Goal: Task Accomplishment & Management: Manage account settings

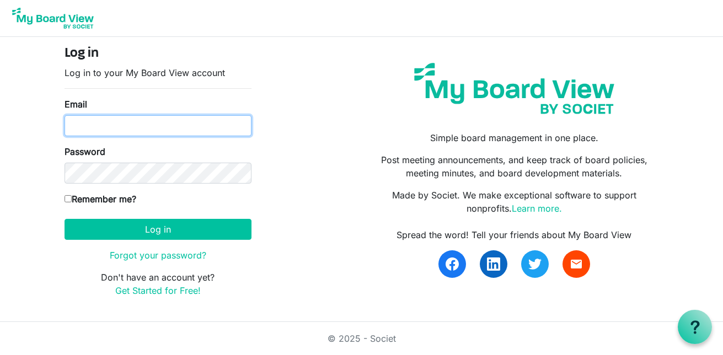
click at [141, 130] on input "Email" at bounding box center [157, 125] width 187 height 21
type input "[EMAIL_ADDRESS][DOMAIN_NAME]"
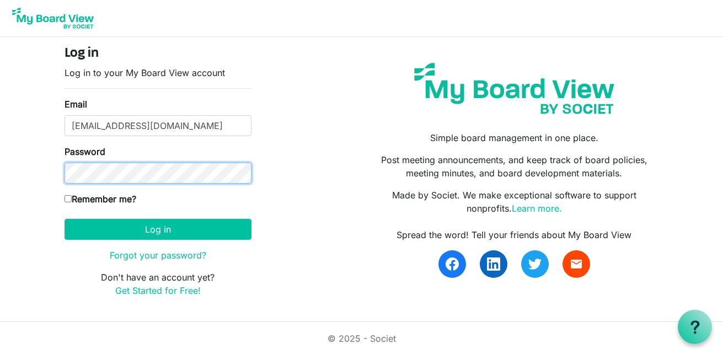
click at [64, 219] on button "Log in" at bounding box center [157, 229] width 187 height 21
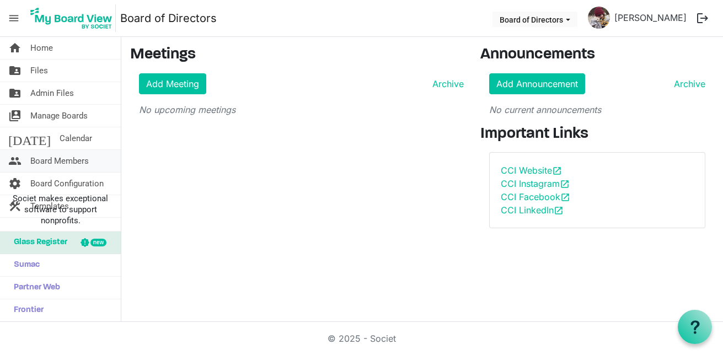
click at [73, 153] on span "Board Members" at bounding box center [59, 161] width 58 height 22
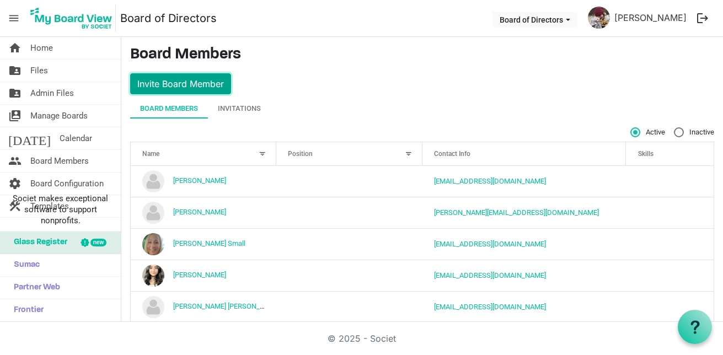
click at [189, 79] on button "Invite Board Member" at bounding box center [180, 83] width 101 height 21
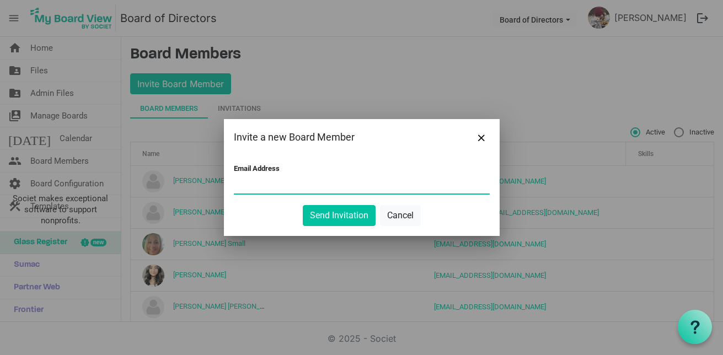
paste input "blchalifax@gmail.com"
type input "blchalifax@gmail.com"
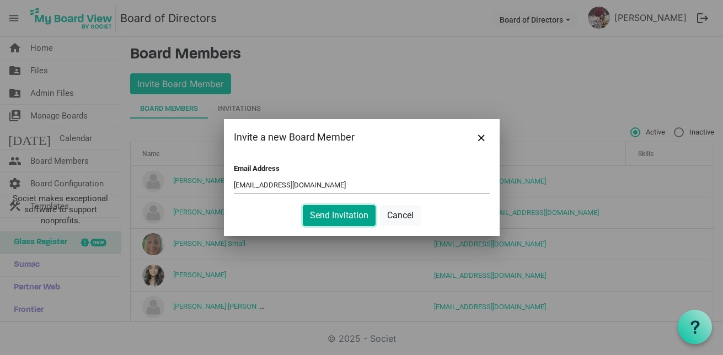
click at [332, 220] on button "Send Invitation" at bounding box center [339, 215] width 73 height 21
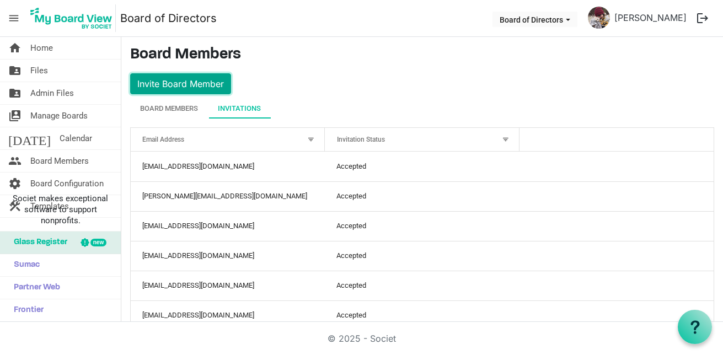
click at [189, 83] on button "Invite Board Member" at bounding box center [180, 83] width 101 height 21
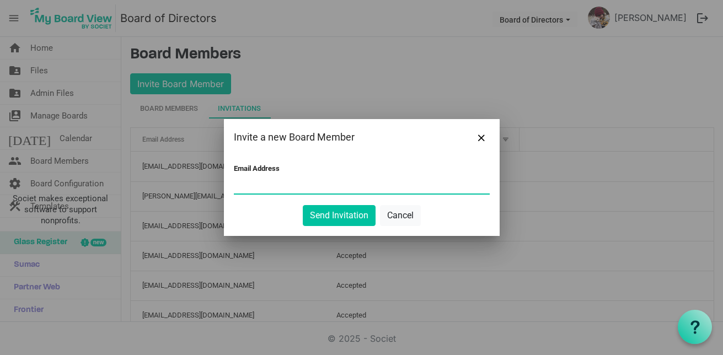
paste input "campbell.karlee.a@gmail.com"
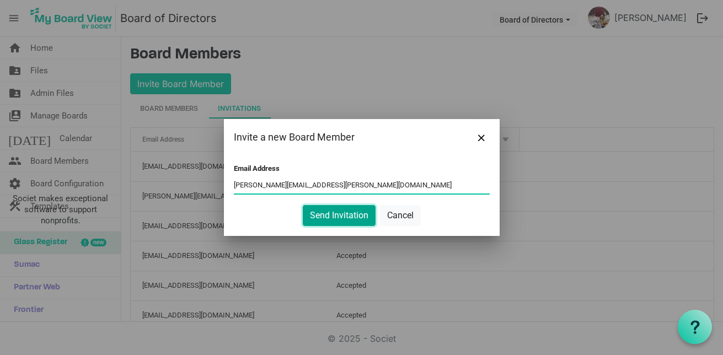
click at [322, 223] on button "Send Invitation" at bounding box center [339, 215] width 73 height 21
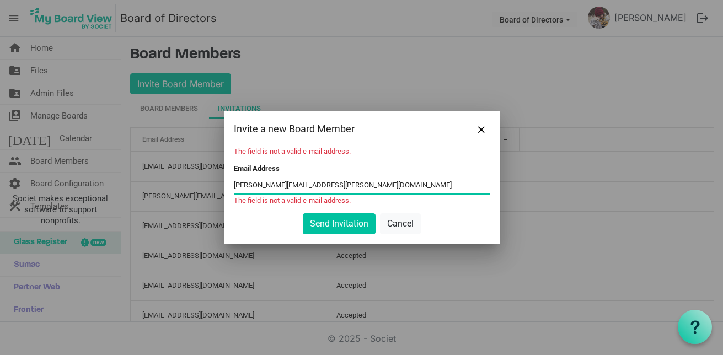
drag, startPoint x: 235, startPoint y: 186, endPoint x: 241, endPoint y: 184, distance: 6.8
click at [236, 185] on input "campbell.karlee.a@gmail.com" at bounding box center [362, 185] width 256 height 17
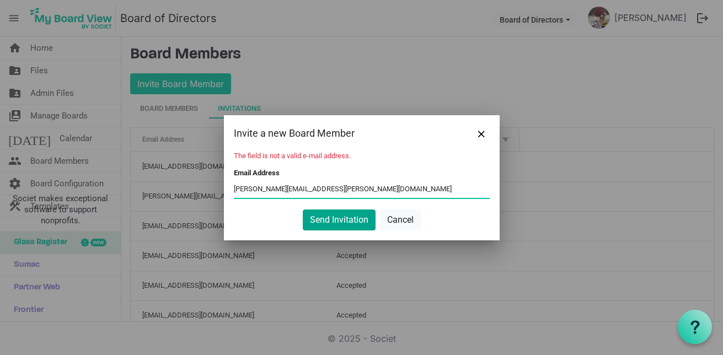
type input "campbell.karlee.a@gmail.com"
click at [322, 224] on button "Send Invitation" at bounding box center [339, 219] width 73 height 21
click at [329, 222] on button "Send Invitation" at bounding box center [339, 219] width 73 height 21
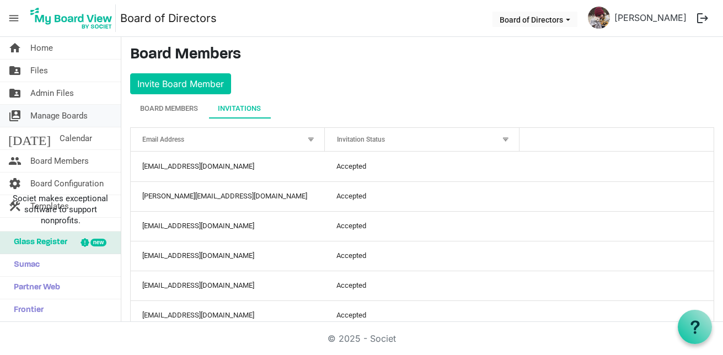
click at [55, 122] on span "Manage Boards" at bounding box center [58, 116] width 57 height 22
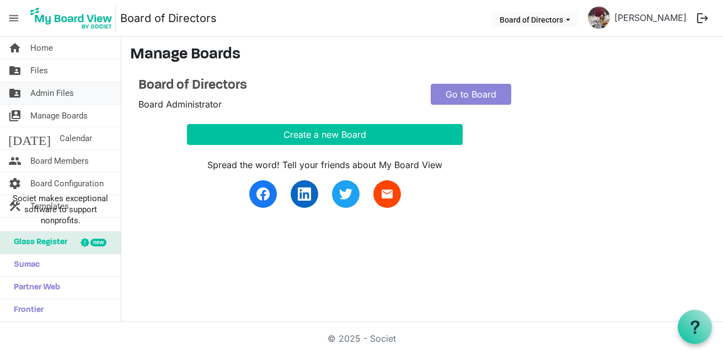
click at [50, 101] on span "Admin Files" at bounding box center [52, 93] width 44 height 22
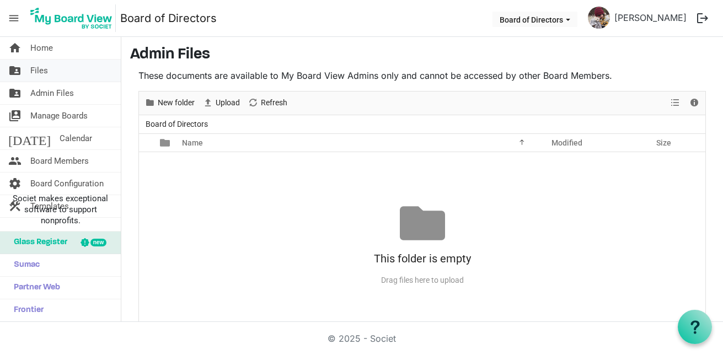
click at [45, 79] on span "Files" at bounding box center [39, 71] width 18 height 22
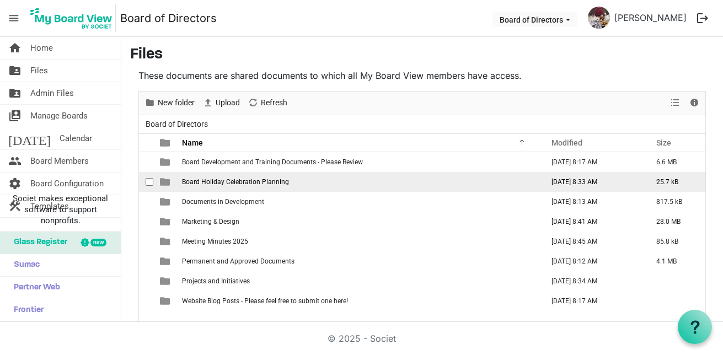
click at [217, 182] on span "Board Holiday Celebration Planning" at bounding box center [235, 182] width 107 height 8
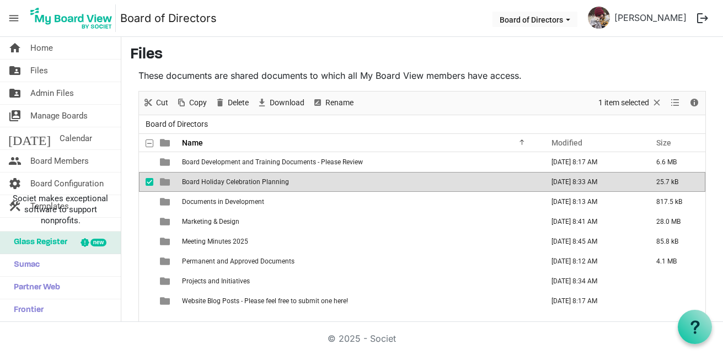
click at [150, 185] on span "checkbox" at bounding box center [150, 182] width 8 height 8
